Goal: Task Accomplishment & Management: Manage account settings

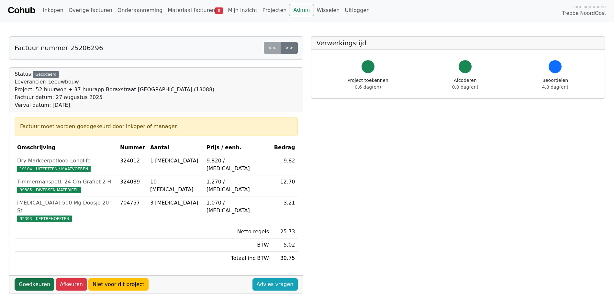
click at [24, 278] on link "Goedkeuren" at bounding box center [35, 284] width 40 height 12
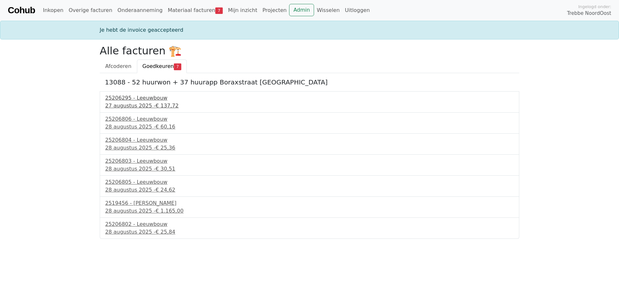
click at [126, 108] on div "27 augustus 2025 - € 137,72" at bounding box center [309, 106] width 408 height 8
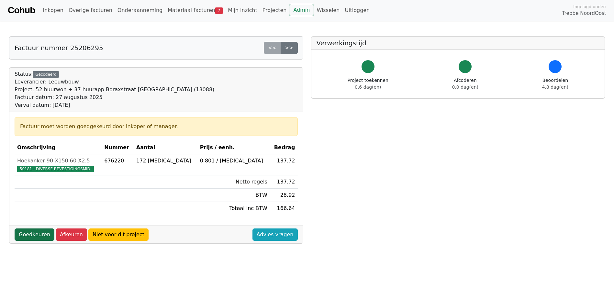
click at [31, 234] on link "Goedkeuren" at bounding box center [35, 234] width 40 height 12
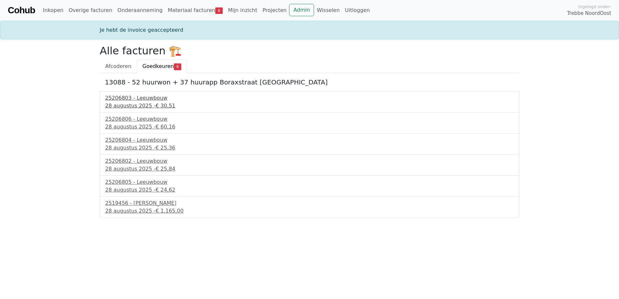
click at [127, 105] on div "28 augustus 2025 - € 30,51" at bounding box center [309, 106] width 408 height 8
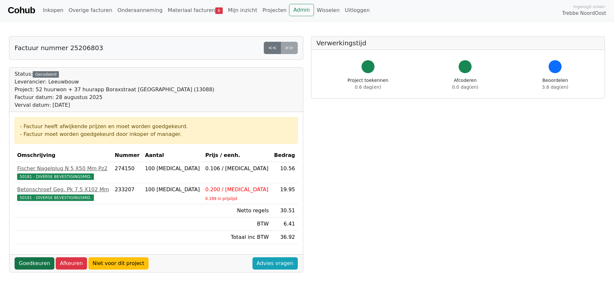
click at [28, 264] on link "Goedkeuren" at bounding box center [35, 263] width 40 height 12
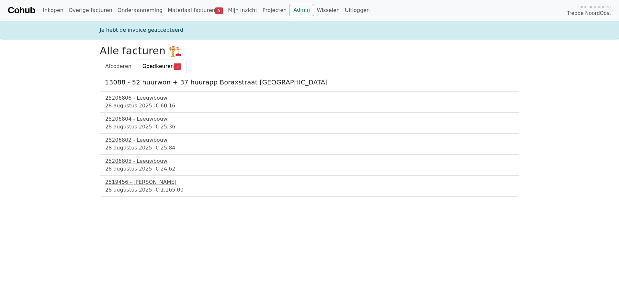
click at [128, 105] on div "28 augustus 2025 - € 60,16" at bounding box center [309, 106] width 408 height 8
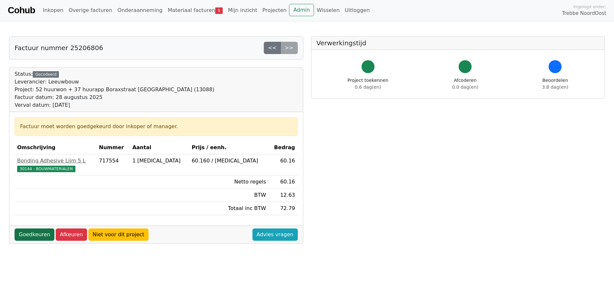
click at [36, 234] on link "Goedkeuren" at bounding box center [35, 234] width 40 height 12
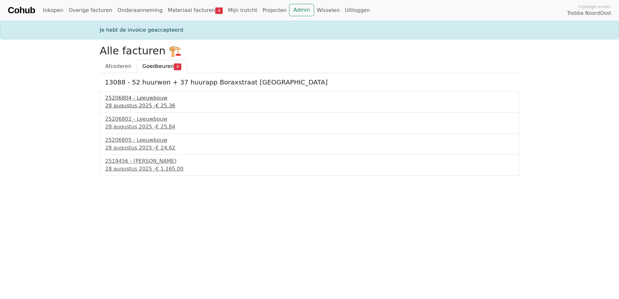
click at [130, 103] on div "28 augustus 2025 - € 25,36" at bounding box center [309, 106] width 408 height 8
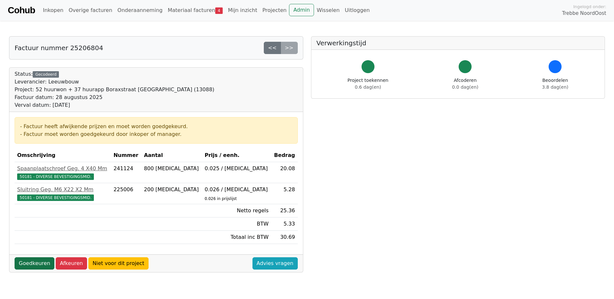
click at [29, 269] on link "Goedkeuren" at bounding box center [35, 263] width 40 height 12
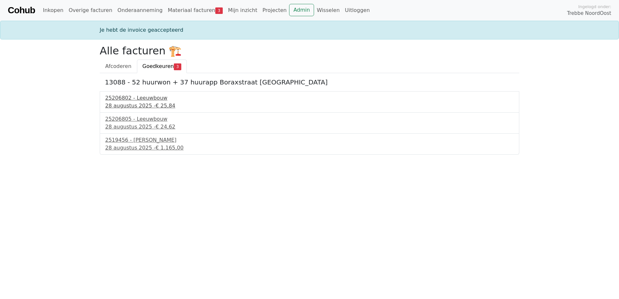
click at [117, 107] on div "28 augustus 2025 - € 25,84" at bounding box center [309, 106] width 408 height 8
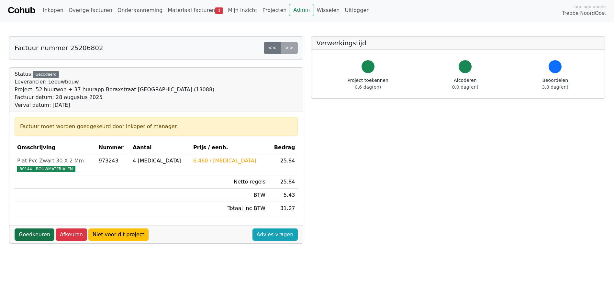
click at [27, 233] on link "Goedkeuren" at bounding box center [35, 234] width 40 height 12
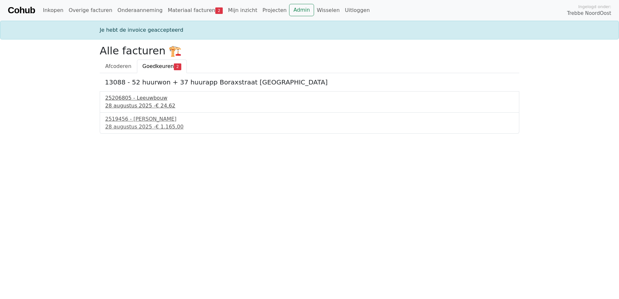
click at [126, 101] on div "25206805 - Leeuwbouw" at bounding box center [309, 98] width 408 height 8
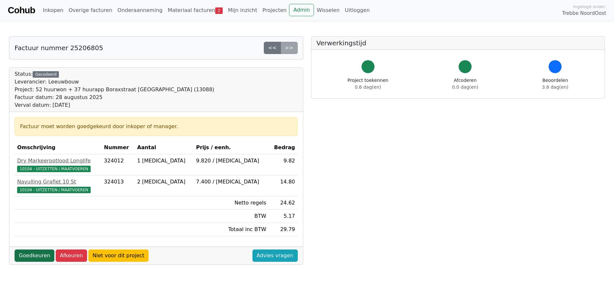
click at [27, 256] on link "Goedkeuren" at bounding box center [35, 255] width 40 height 12
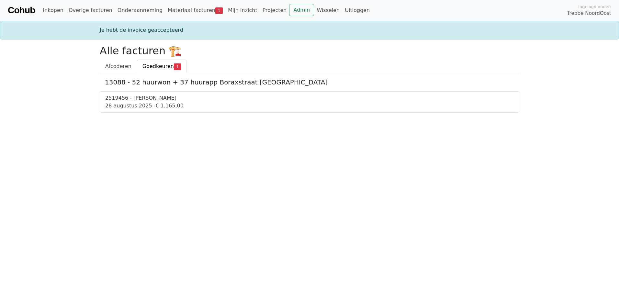
click at [126, 94] on div "2519456 - Van Dalen" at bounding box center [309, 98] width 408 height 8
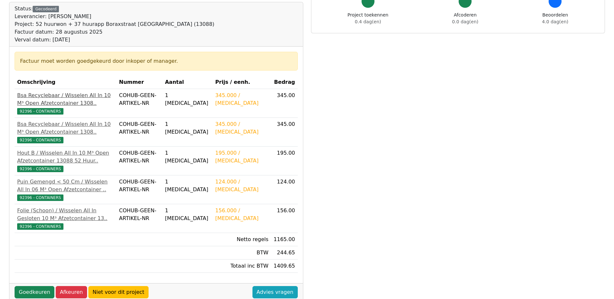
scroll to position [97, 0]
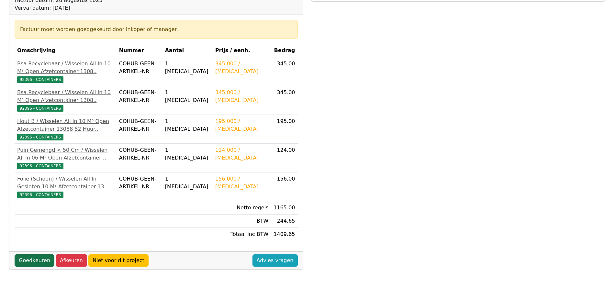
click at [32, 267] on link "Goedkeuren" at bounding box center [35, 260] width 40 height 12
